Goal: Task Accomplishment & Management: Manage account settings

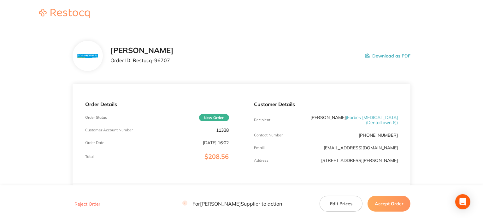
click at [226, 129] on p "11338" at bounding box center [222, 129] width 13 height 5
copy p "11338"
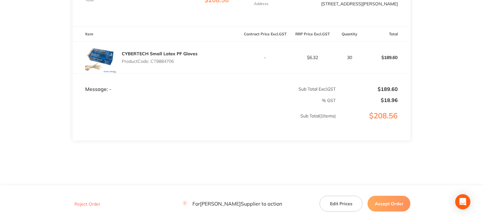
scroll to position [158, 0]
click at [171, 59] on p "Product Code: CT9884706" at bounding box center [160, 59] width 76 height 5
copy p "CT9884706"
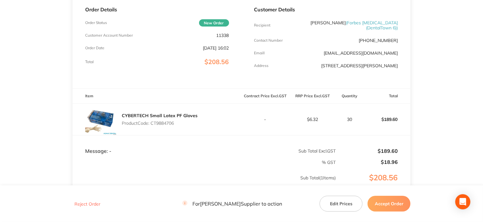
click at [383, 194] on footer "Reject Order For [PERSON_NAME] Supplier to action Edit Prices Accept Order" at bounding box center [241, 204] width 483 height 36
click at [388, 201] on button "Accept Order" at bounding box center [389, 204] width 43 height 16
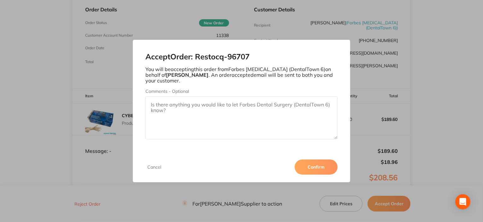
drag, startPoint x: 319, startPoint y: 174, endPoint x: 318, endPoint y: 171, distance: 3.3
click at [319, 174] on button "Confirm" at bounding box center [316, 166] width 43 height 15
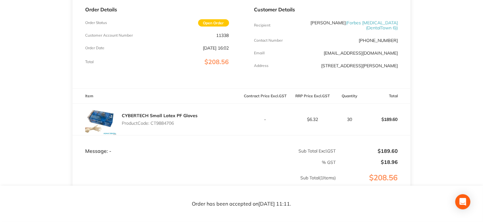
scroll to position [0, 0]
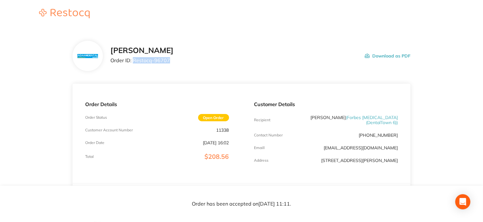
drag, startPoint x: 133, startPoint y: 60, endPoint x: 157, endPoint y: 58, distance: 24.7
click at [189, 61] on div "[PERSON_NAME] Order ID: Restocq- 96707 Download as PDF" at bounding box center [260, 56] width 300 height 20
copy p "Restocq- 96707"
